Goal: Find specific fact: Find specific fact

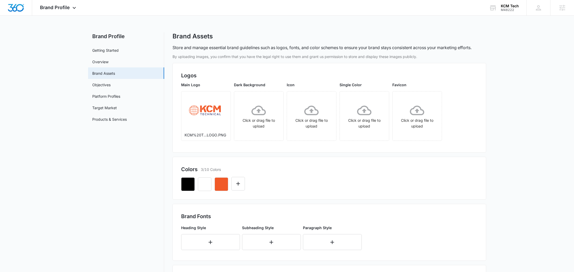
click at [295, 198] on div "Colors 3/10 Colors" at bounding box center [329, 178] width 314 height 43
click at [222, 188] on button "button" at bounding box center [222, 184] width 14 height 14
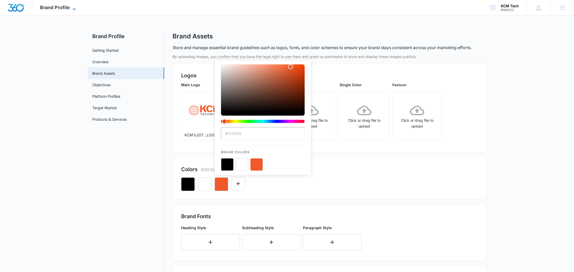
click at [74, 9] on icon at bounding box center [74, 9] width 6 height 6
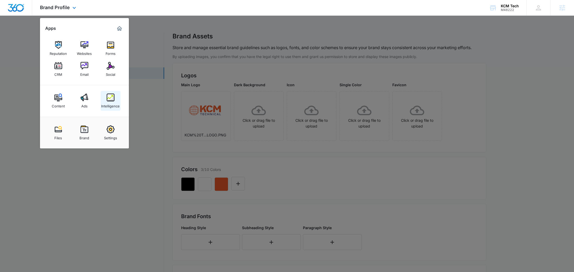
click at [114, 96] on img at bounding box center [111, 98] width 8 height 8
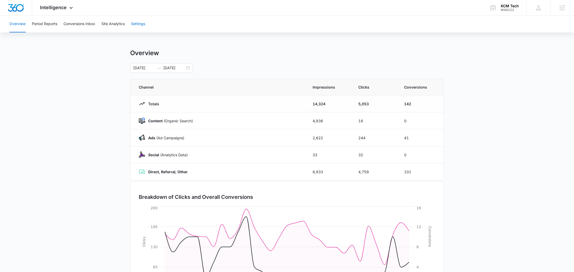
click at [144, 27] on button "Settings" at bounding box center [138, 24] width 14 height 17
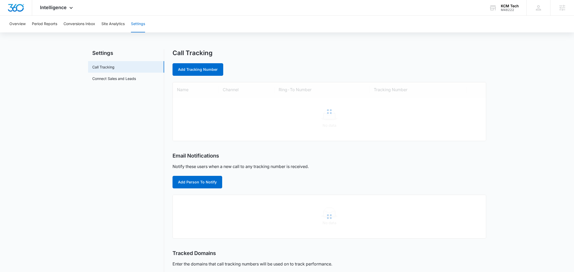
click at [394, 109] on div at bounding box center [329, 111] width 313 height 59
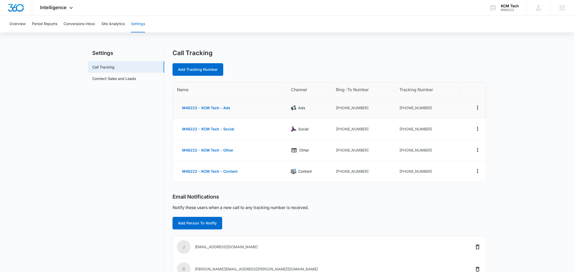
click at [426, 108] on td "[PHONE_NUMBER]" at bounding box center [427, 107] width 65 height 21
drag, startPoint x: 365, startPoint y: 108, endPoint x: 354, endPoint y: 109, distance: 10.5
click at [354, 109] on td "[PHONE_NUMBER]" at bounding box center [364, 107] width 64 height 21
copy td "3749"
